Goal: Information Seeking & Learning: Understand process/instructions

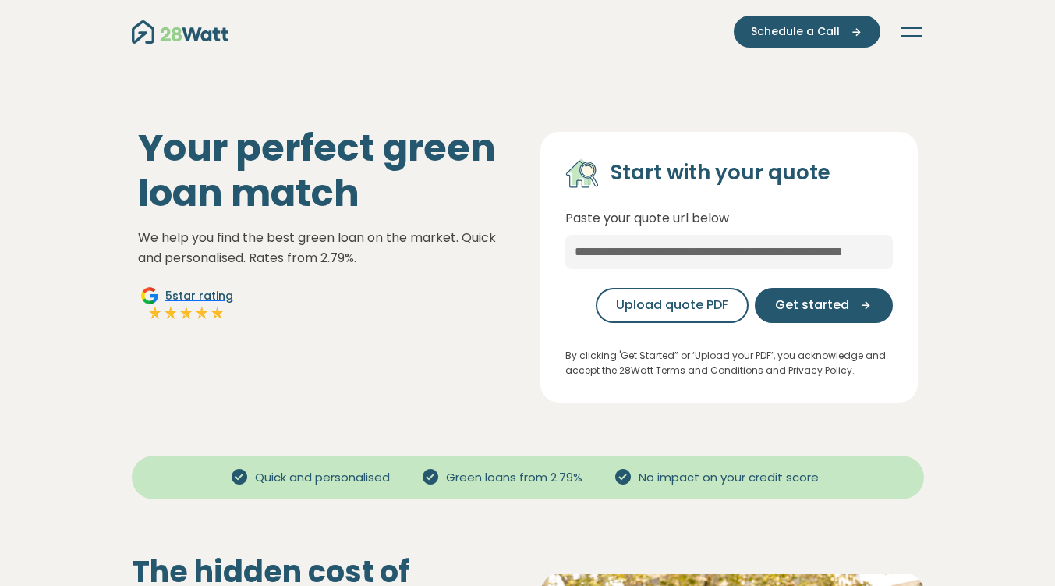
click at [914, 23] on nav "Green home loans Get started Learn more Use case Products Green personal loans …" at bounding box center [528, 32] width 793 height 32
click at [902, 27] on button "Toggle navigation" at bounding box center [911, 32] width 25 height 16
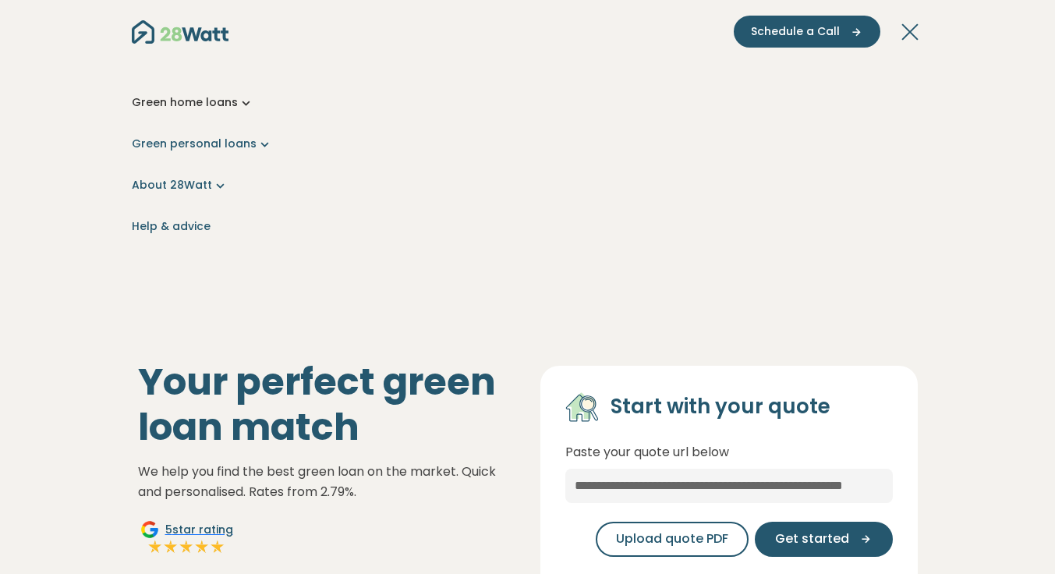
click at [144, 95] on link "Green home loans" at bounding box center [528, 102] width 793 height 16
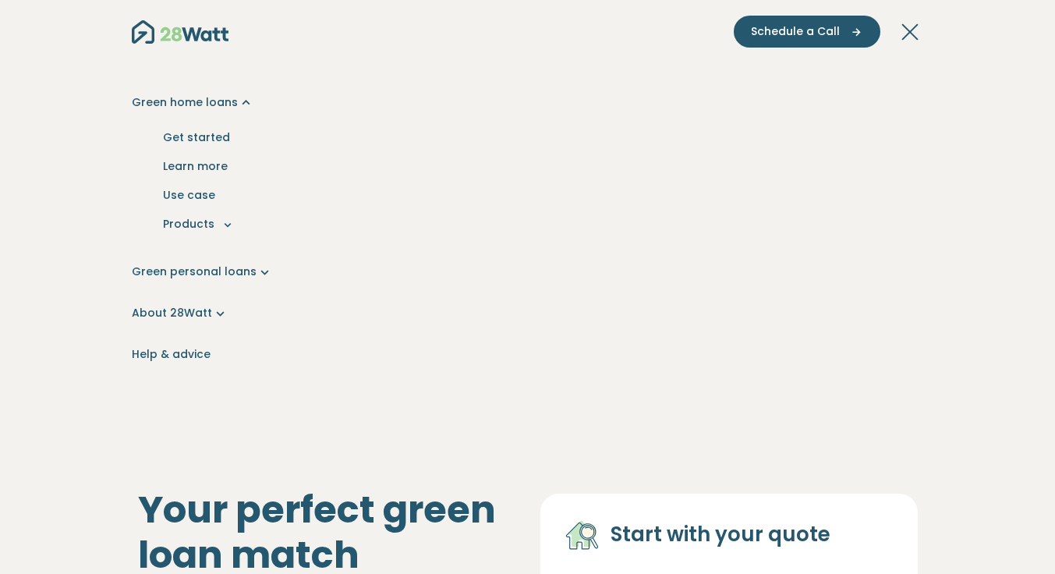
drag, startPoint x: 974, startPoint y: 1, endPoint x: 438, endPoint y: 69, distance: 539.4
click at [438, 69] on div "Green home loans Get started Learn more Use case Products Green personal loans …" at bounding box center [528, 229] width 793 height 362
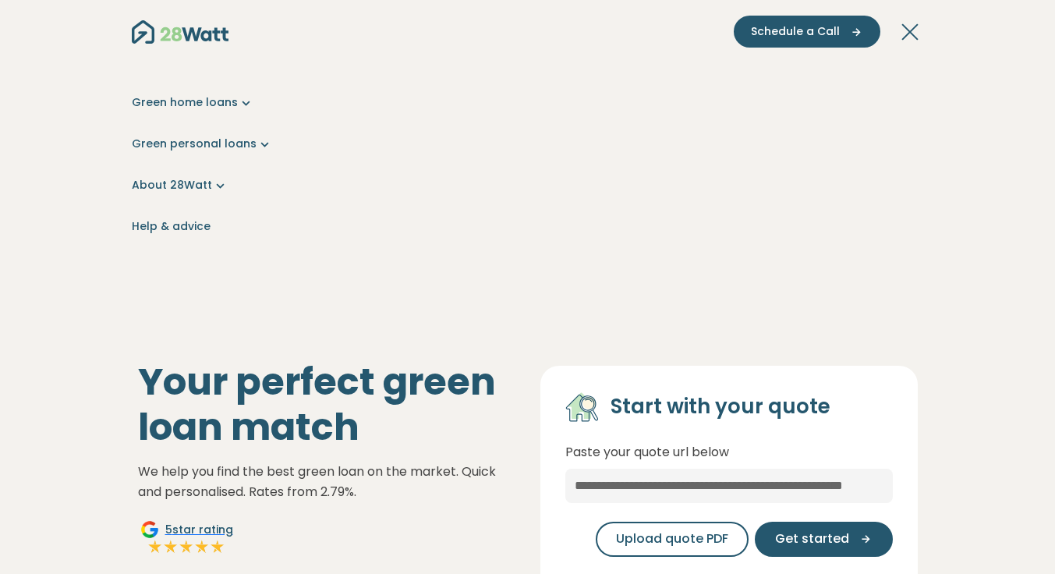
click at [906, 27] on icon "Toggle navigation" at bounding box center [910, 31] width 16 height 16
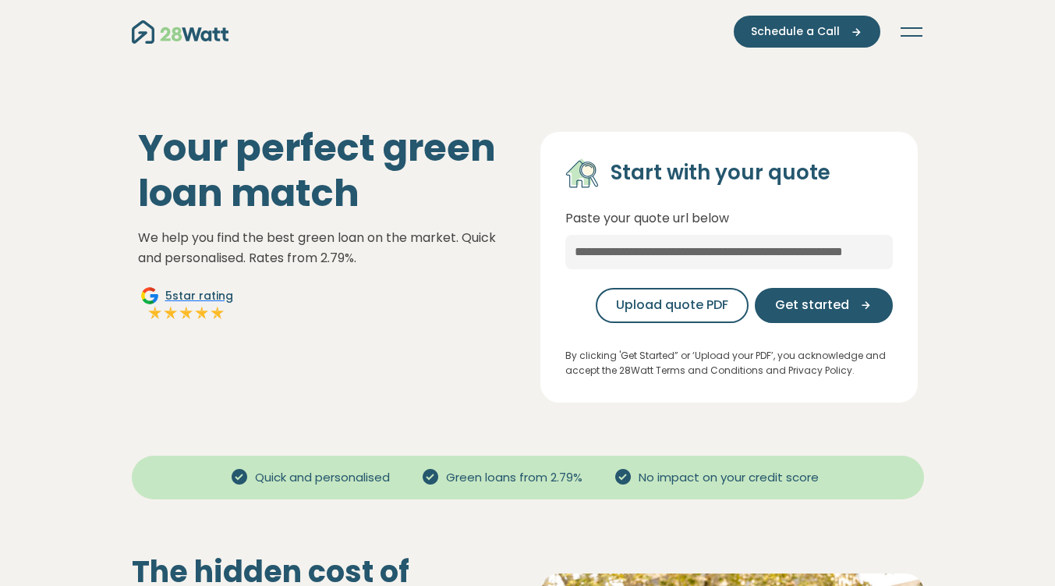
click at [907, 27] on icon "Toggle navigation" at bounding box center [912, 28] width 22 height 2
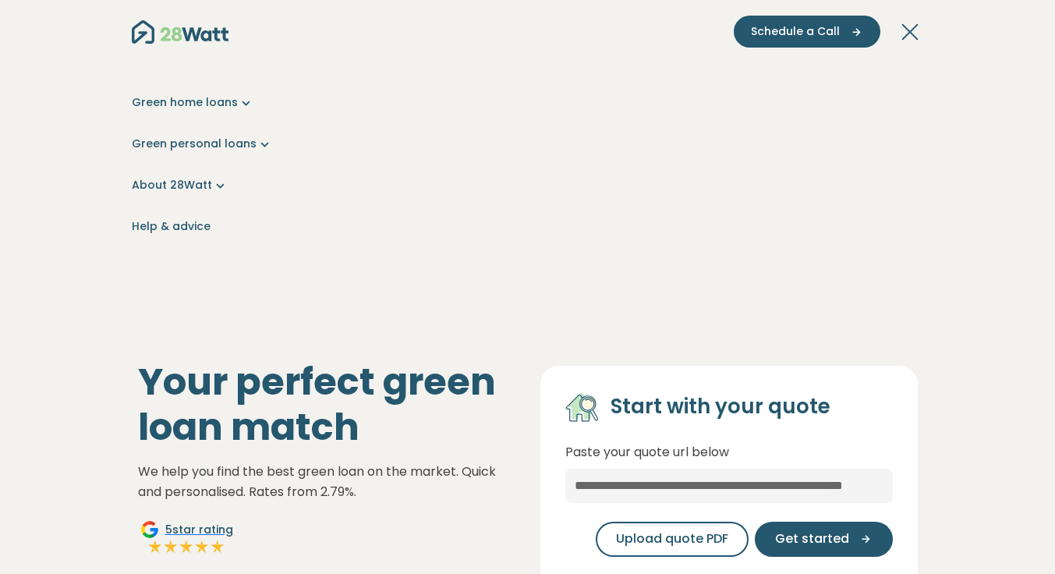
click at [909, 27] on button "Toggle navigation" at bounding box center [911, 32] width 25 height 16
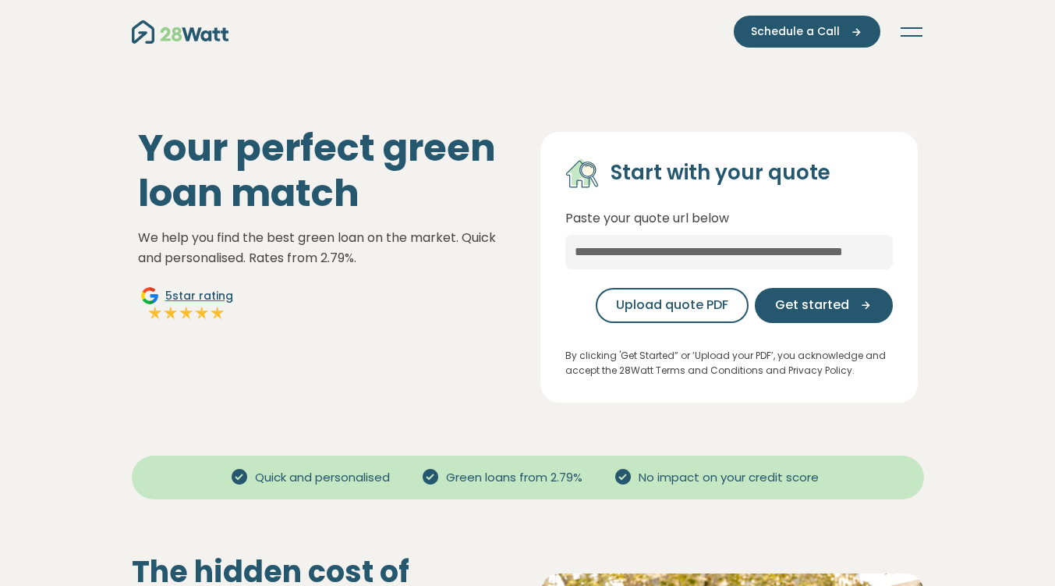
click at [815, 293] on button "Get started" at bounding box center [824, 305] width 138 height 35
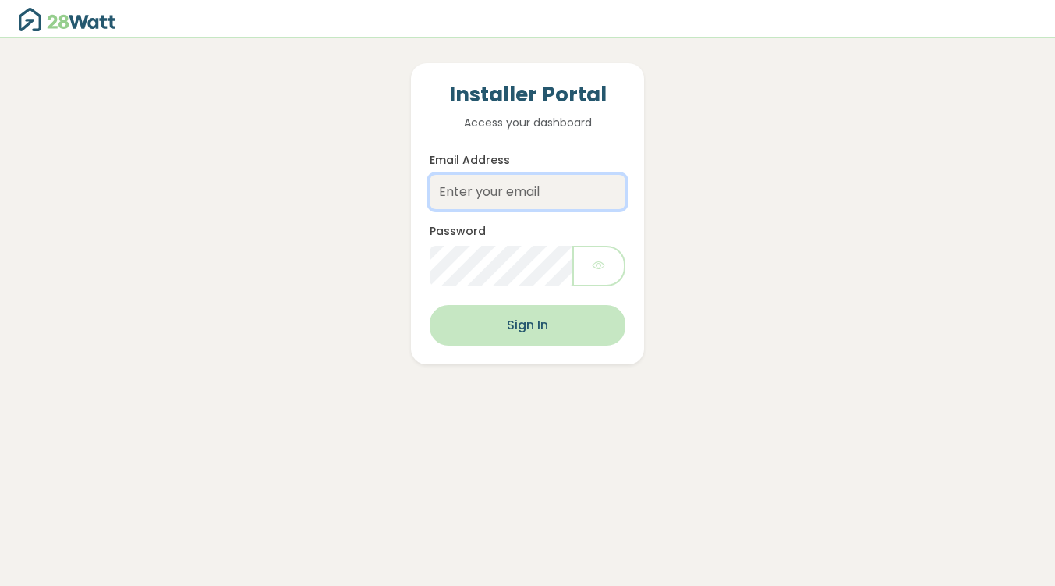
type input "dave.f@thesolarbroker.net.au"
click at [555, 330] on button "Sign In" at bounding box center [527, 325] width 195 height 41
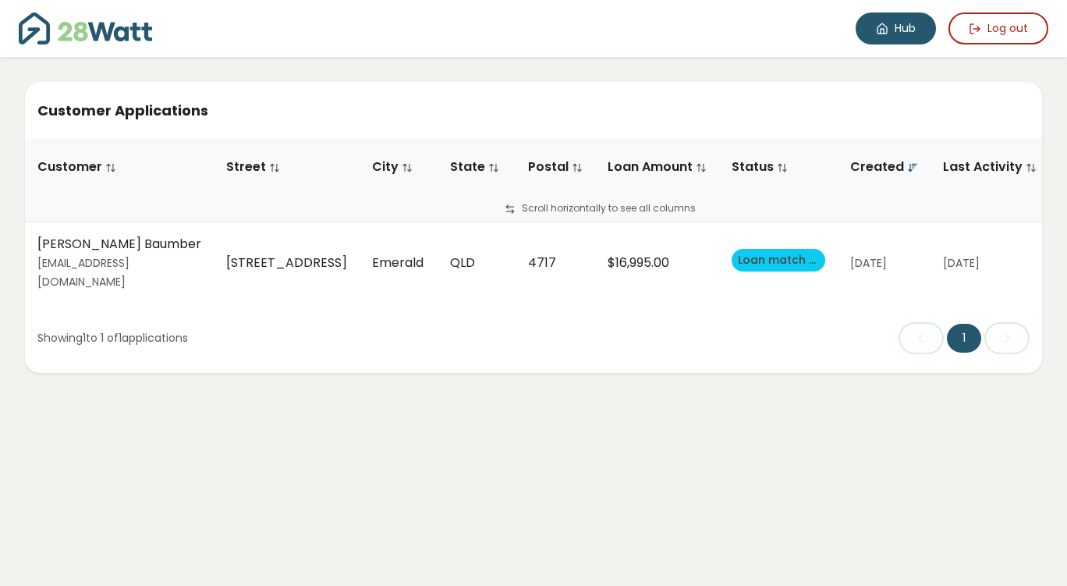
click at [901, 28] on link "Hub" at bounding box center [896, 28] width 80 height 32
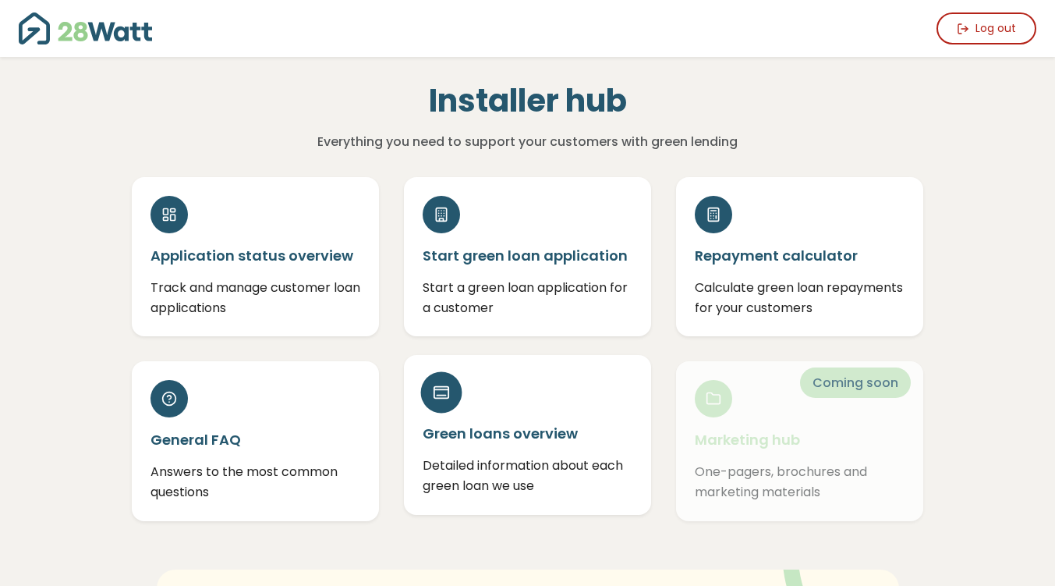
click at [559, 436] on h5 "Green loans overview" at bounding box center [528, 434] width 210 height 20
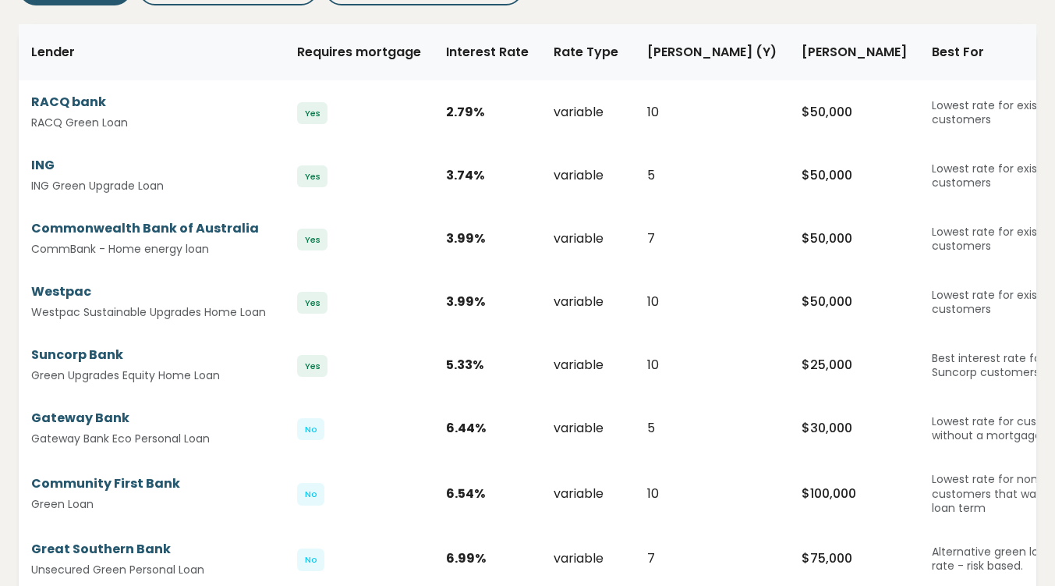
scroll to position [234, 0]
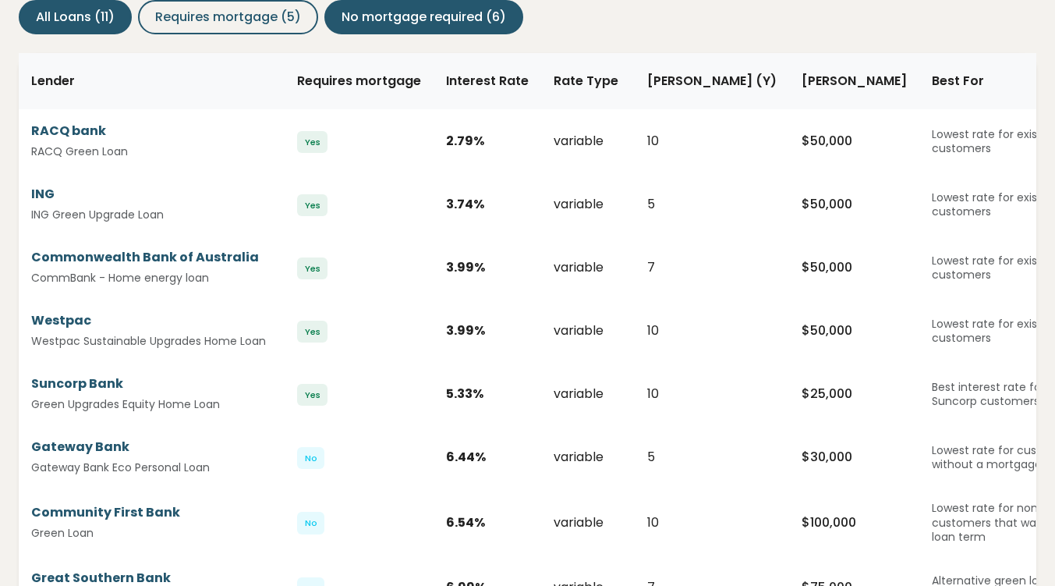
click at [451, 9] on span "No mortgage required (6)" at bounding box center [424, 17] width 165 height 19
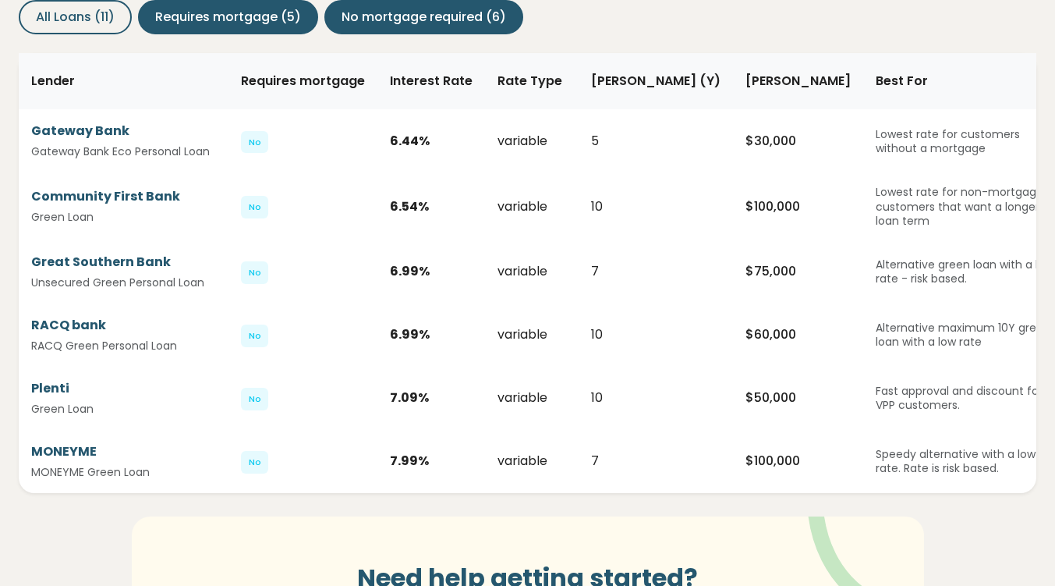
click at [238, 33] on button "Requires mortgage (5)" at bounding box center [228, 17] width 180 height 34
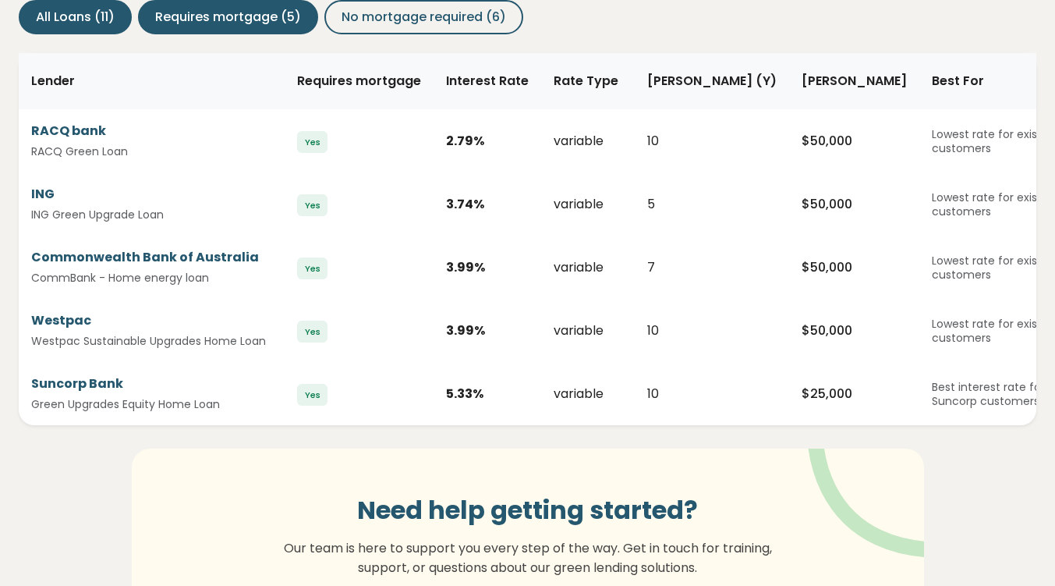
click at [70, 20] on span "All Loans (11)" at bounding box center [75, 17] width 79 height 19
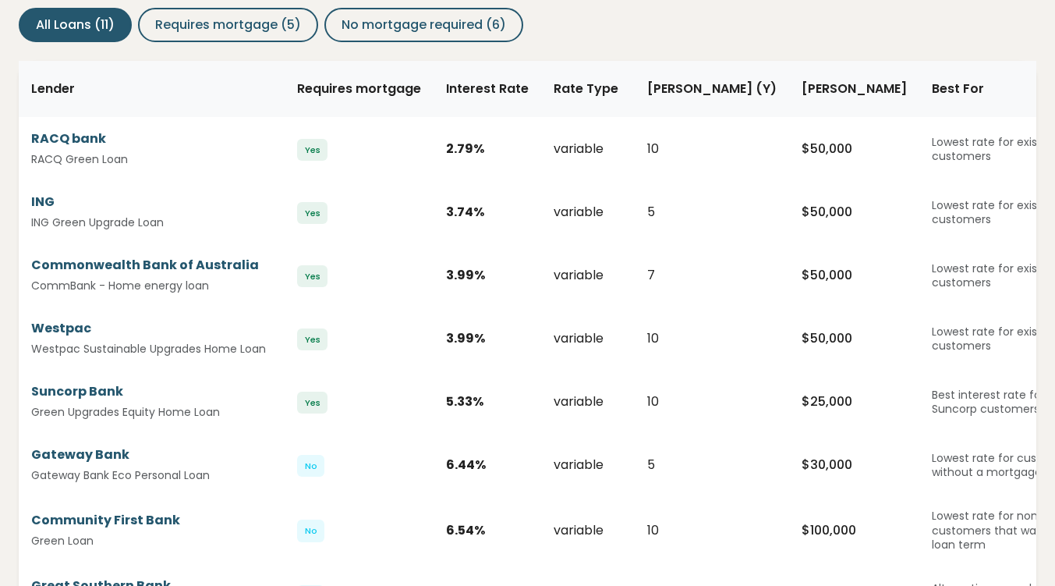
scroll to position [0, 0]
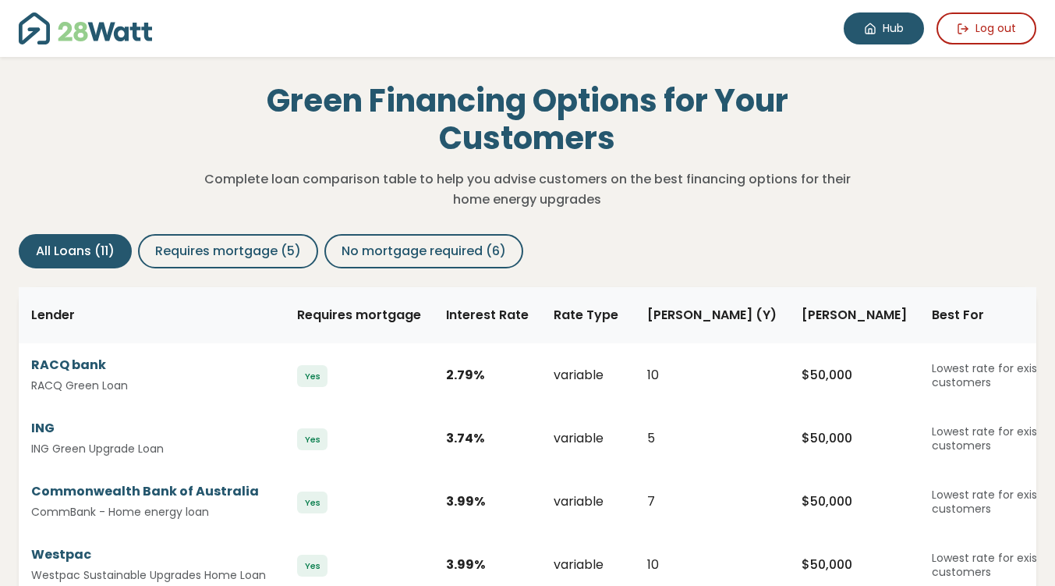
click at [880, 26] on link "Hub" at bounding box center [884, 28] width 80 height 32
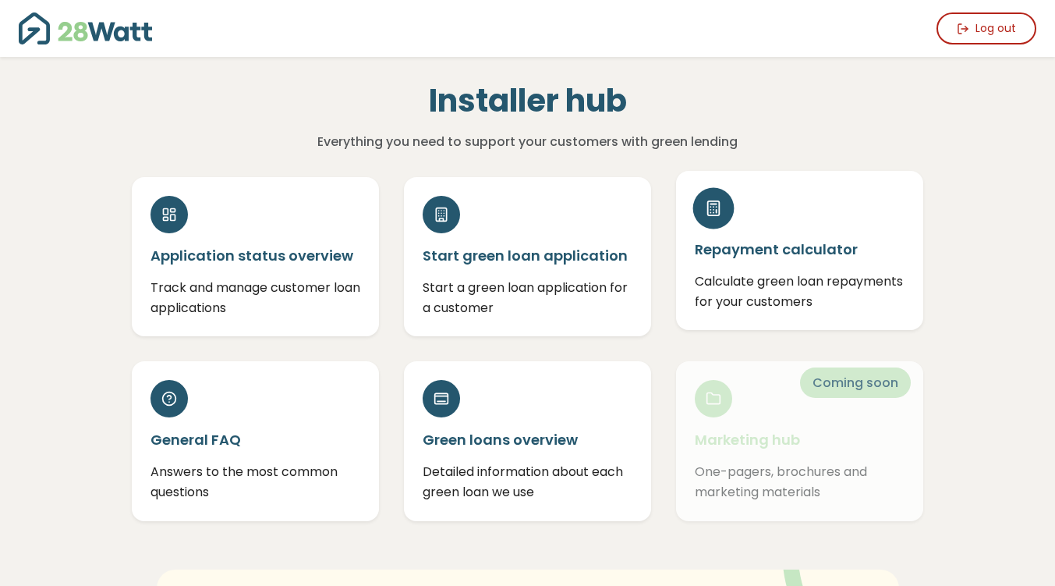
click at [828, 250] on h5 "Repayment calculator" at bounding box center [800, 249] width 210 height 20
